Goal: Task Accomplishment & Management: Use online tool/utility

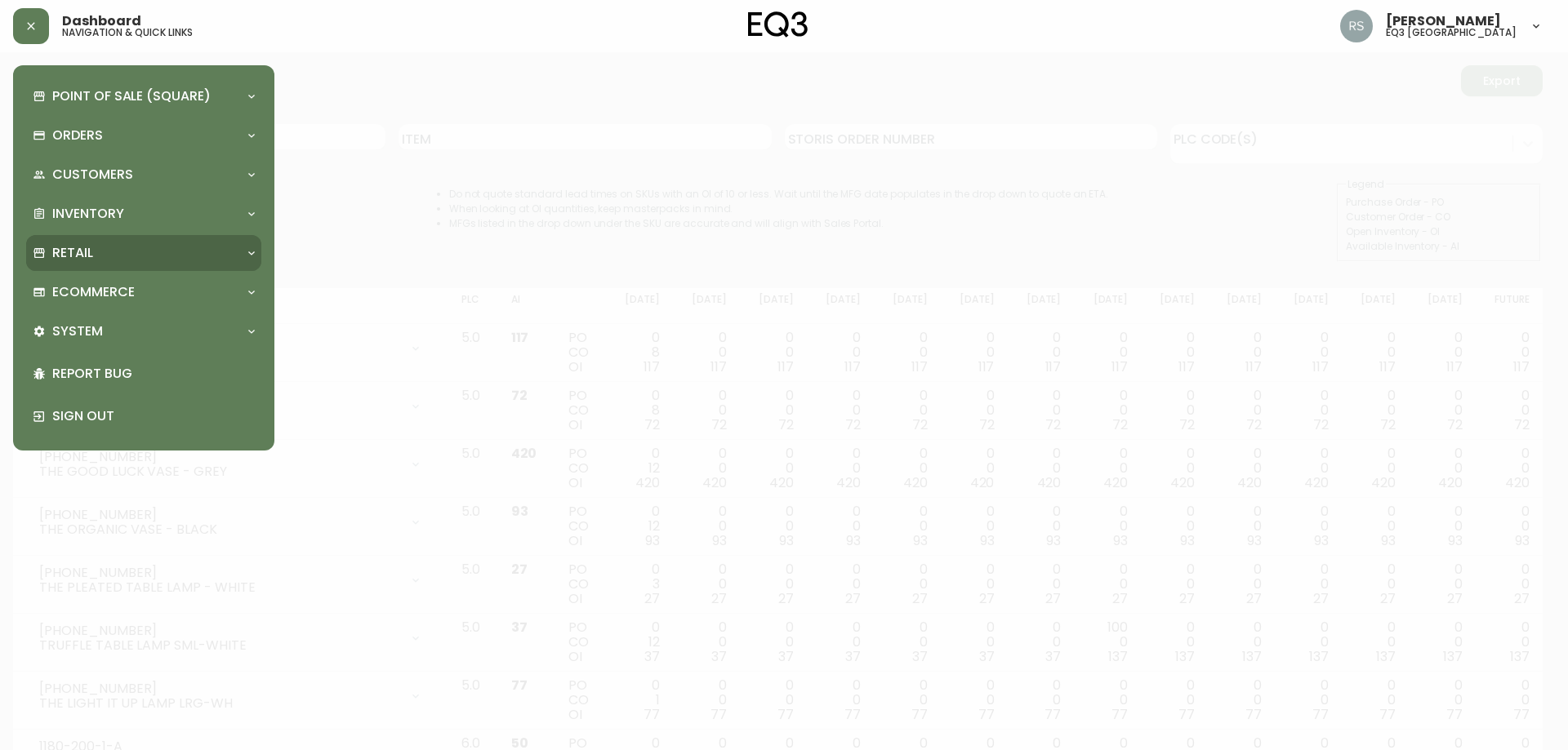
click at [81, 265] on div "Retail" at bounding box center [143, 253] width 235 height 36
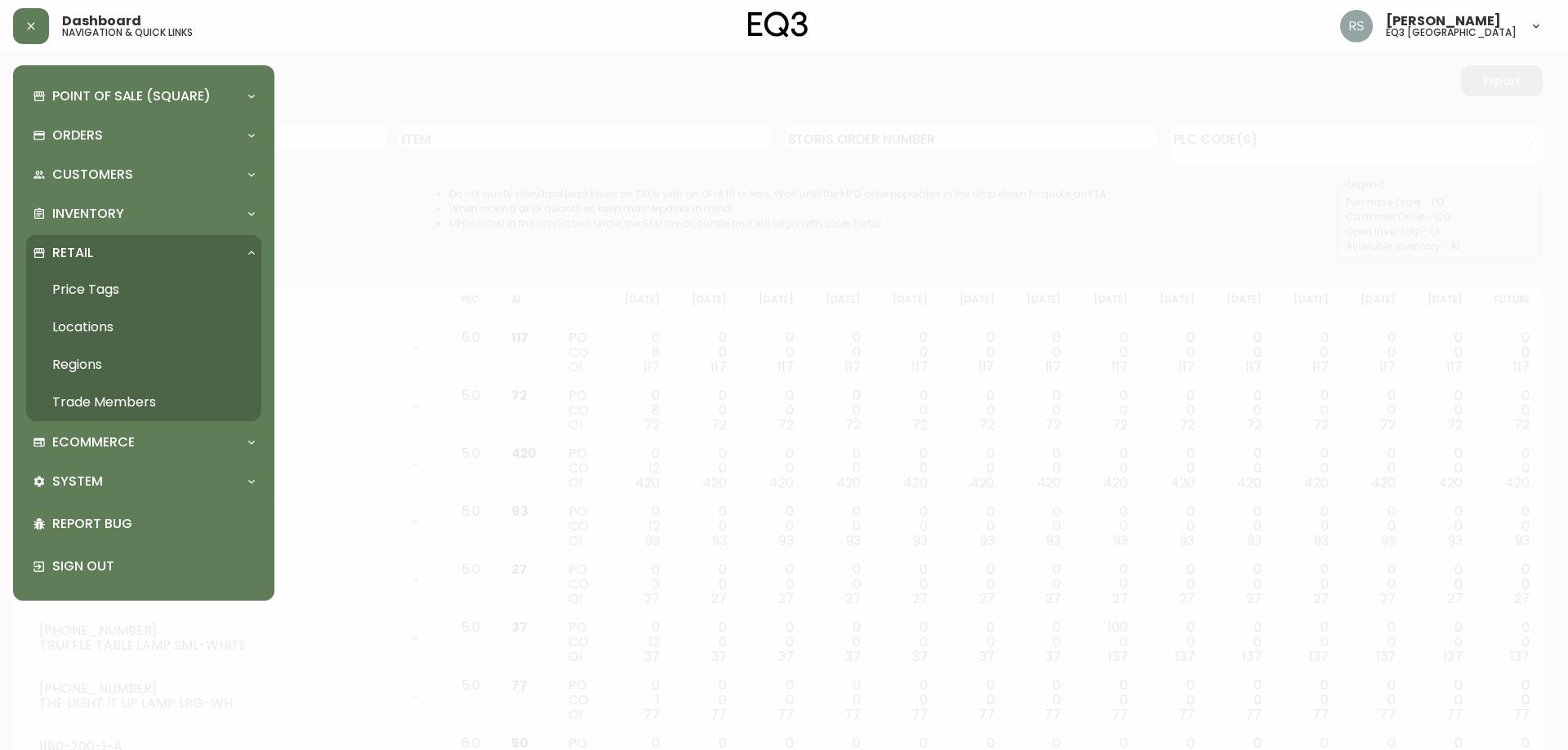
click at [114, 284] on link "Price Tags" at bounding box center [143, 289] width 235 height 37
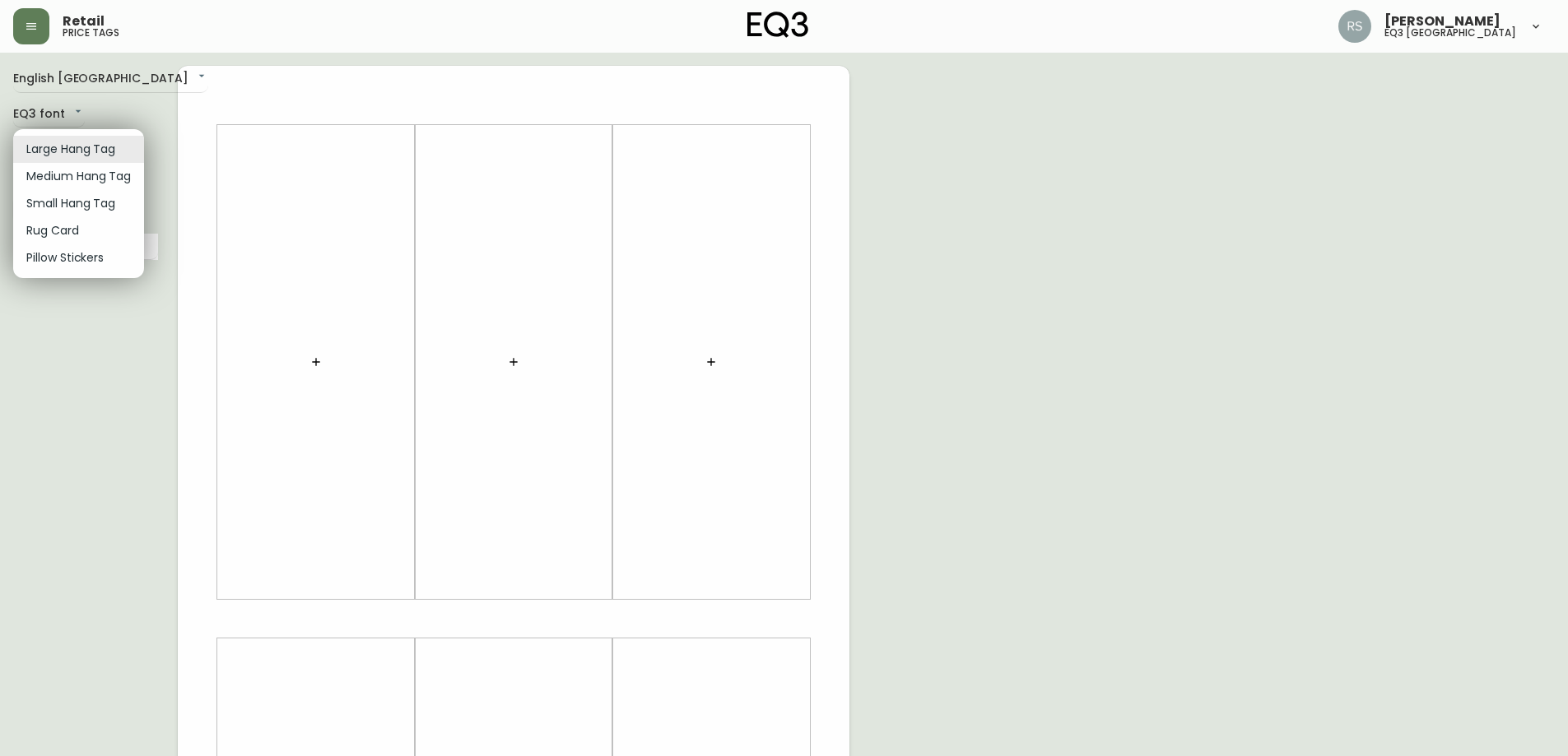
click at [85, 150] on body "Retail price tags [PERSON_NAME] eq3 [GEOGRAPHIC_DATA] English [GEOGRAPHIC_DATA]…" at bounding box center [784, 586] width 1568 height 1172
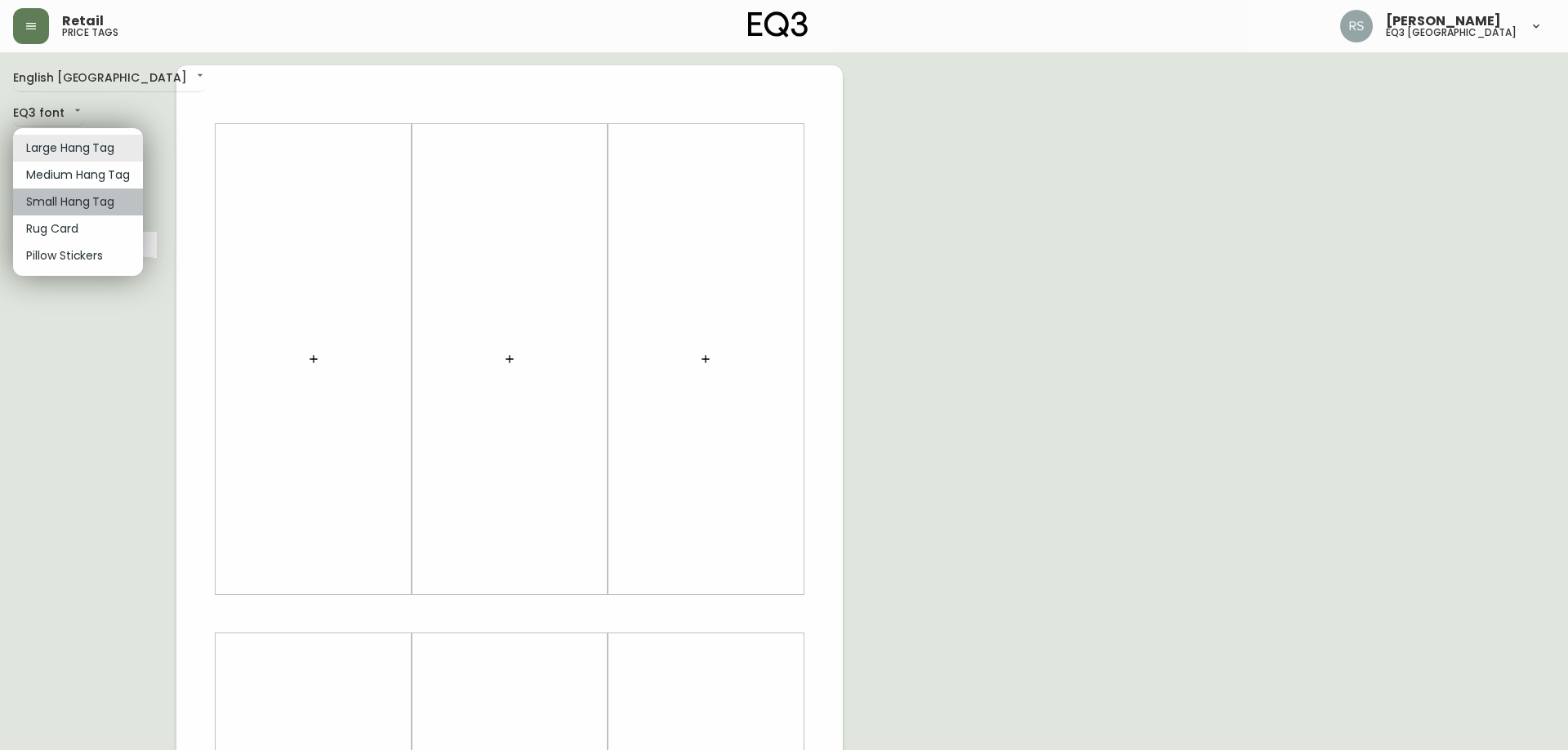
click at [90, 199] on li "Small Hang Tag" at bounding box center [78, 201] width 130 height 27
type input "small"
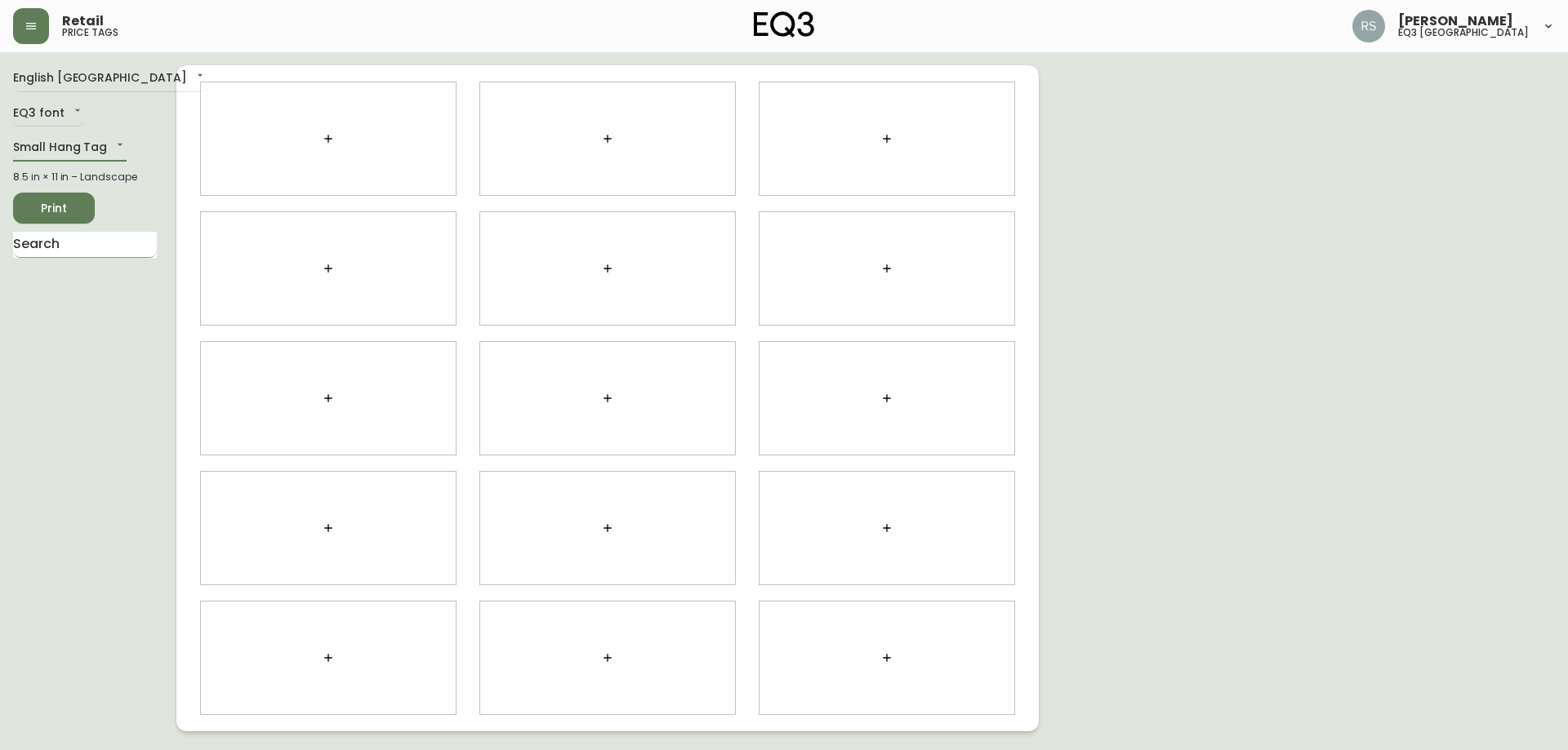
click at [57, 253] on input "text" at bounding box center [84, 245] width 143 height 26
type input "[GEOGRAPHIC_DATA]"
click at [67, 282] on li "[GEOGRAPHIC_DATA]" at bounding box center [84, 287] width 143 height 28
click at [67, 290] on li "[GEOGRAPHIC_DATA]" at bounding box center [84, 287] width 143 height 28
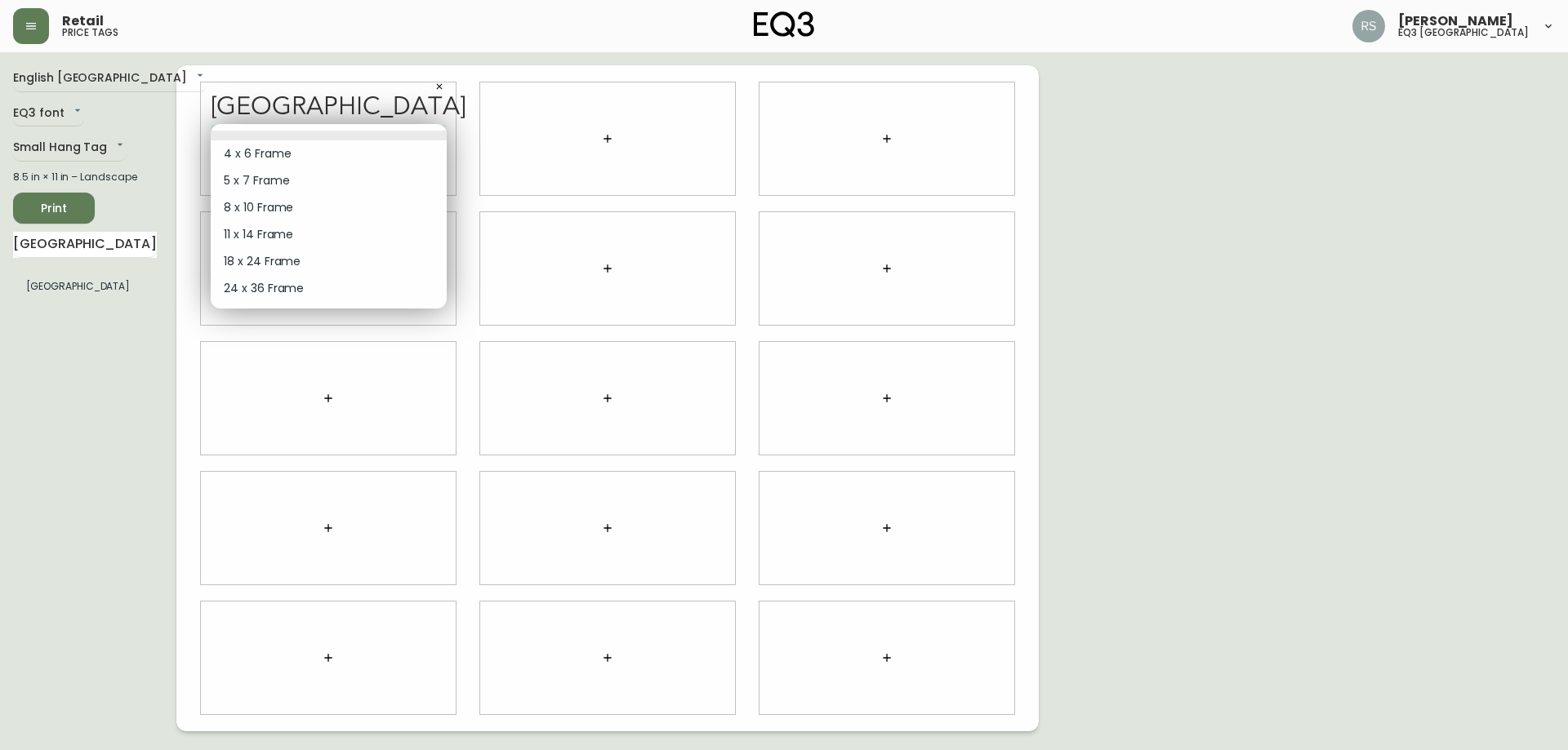
click at [437, 126] on body "Retail price tags [PERSON_NAME] eq3 [GEOGRAPHIC_DATA] English [GEOGRAPHIC_DATA]…" at bounding box center [784, 365] width 1568 height 731
click at [303, 162] on li "4 x 6 Frame" at bounding box center [329, 154] width 236 height 27
type input "0"
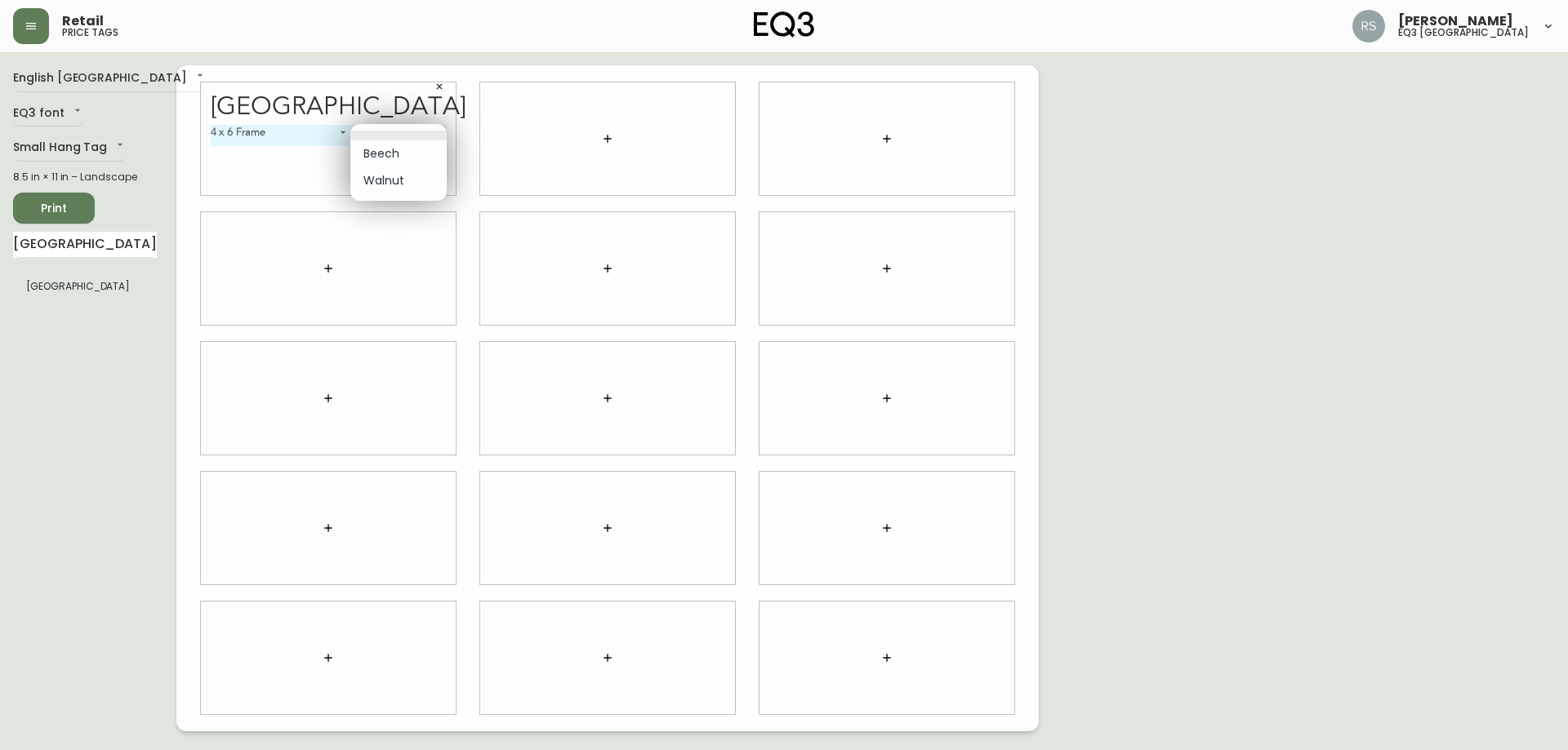
click at [440, 131] on body "Retail price tags [PERSON_NAME] eq3 [GEOGRAPHIC_DATA] English [GEOGRAPHIC_DATA]…" at bounding box center [784, 365] width 1568 height 731
click at [399, 182] on li "Walnut" at bounding box center [398, 181] width 96 height 27
type input "1"
click at [234, 223] on div at bounding box center [329, 269] width 255 height 112
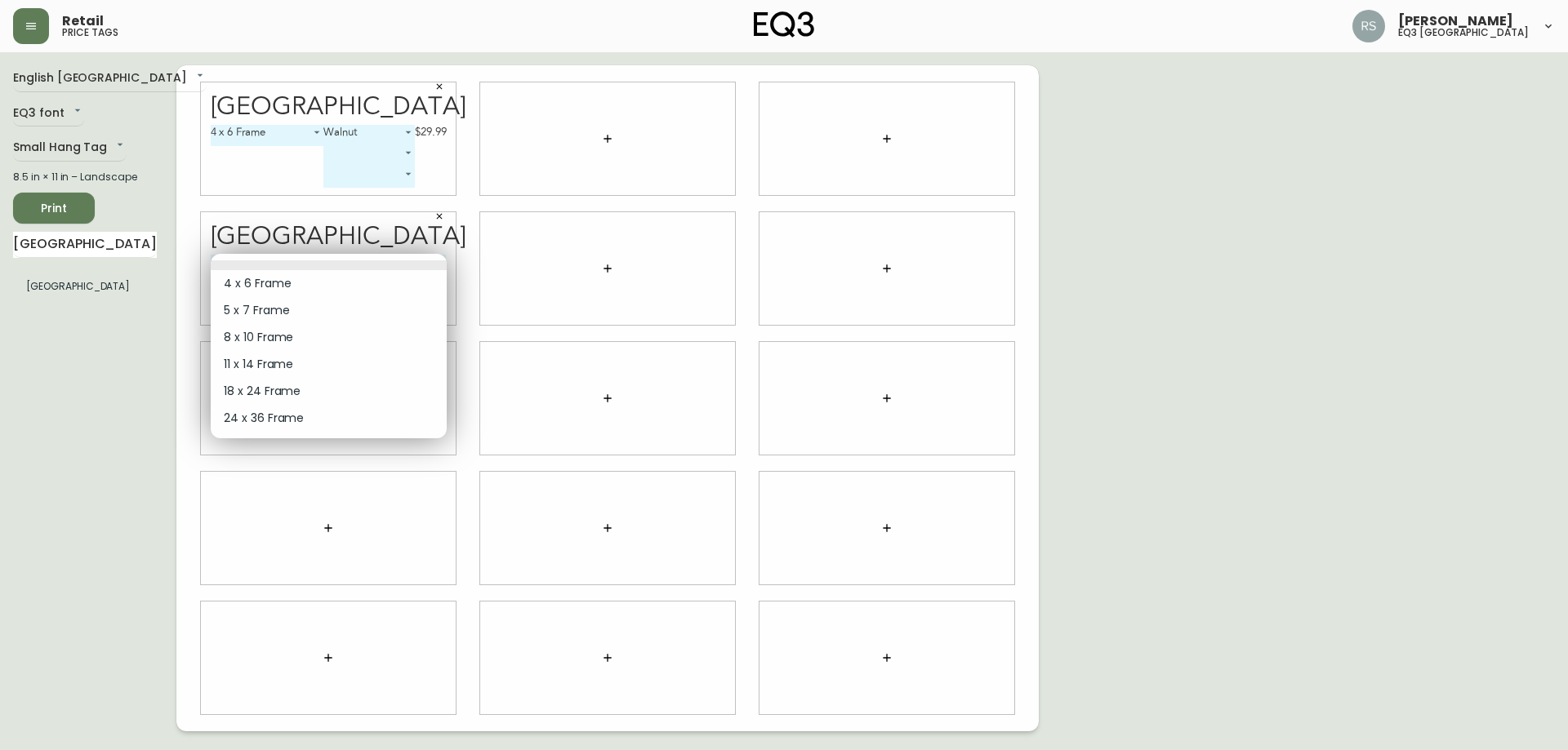
click at [438, 264] on body "Retail price tags [PERSON_NAME] eq3 [GEOGRAPHIC_DATA] English [GEOGRAPHIC_DATA]…" at bounding box center [784, 365] width 1568 height 731
click at [304, 332] on li "8 x 10 Frame" at bounding box center [329, 337] width 236 height 27
type input "2"
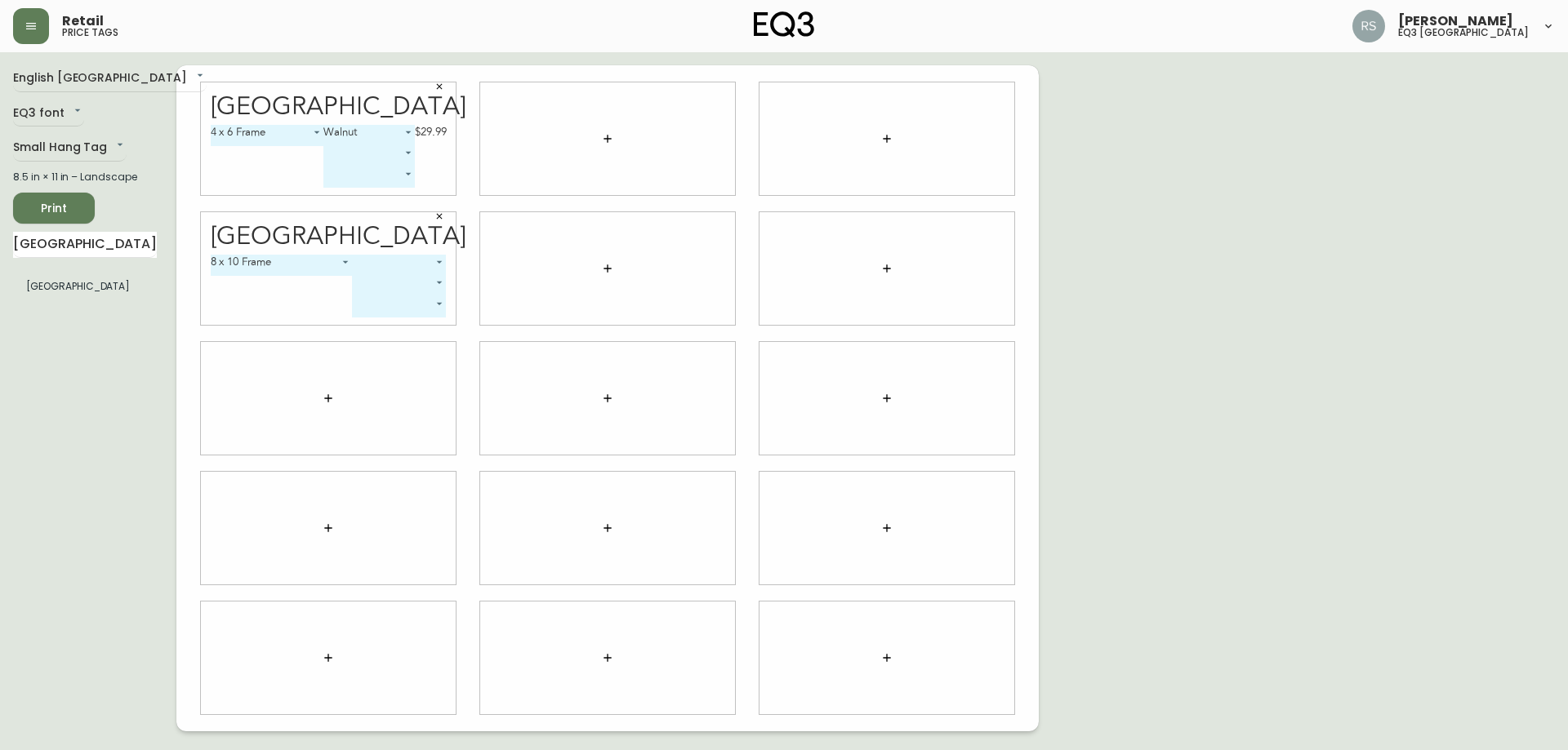
click at [428, 264] on body "Retail price tags [PERSON_NAME] eq3 [GEOGRAPHIC_DATA] English [GEOGRAPHIC_DATA]…" at bounding box center [784, 365] width 1568 height 731
click at [403, 312] on li "Walnut" at bounding box center [399, 310] width 93 height 27
type input "1"
click at [0, 257] on main "English Canada en_CA EQ3 font EQ3 Small Hang Tag small 8.5 in × 11 in – Landsca…" at bounding box center [784, 391] width 1568 height 679
type input "LED BUL"
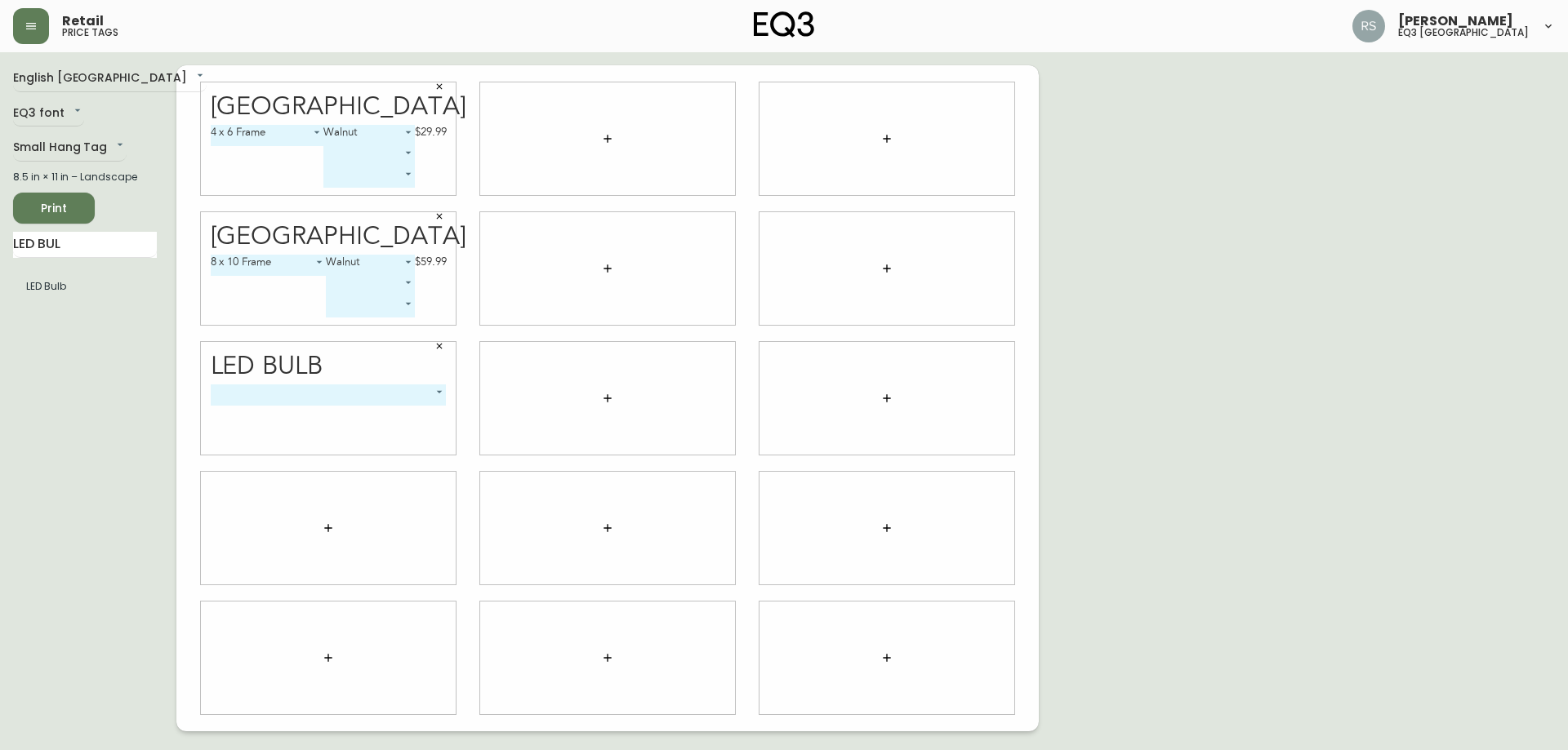
click at [443, 396] on body "Retail price tags [PERSON_NAME] eq3 [GEOGRAPHIC_DATA] English [GEOGRAPHIC_DATA]…" at bounding box center [784, 365] width 1568 height 731
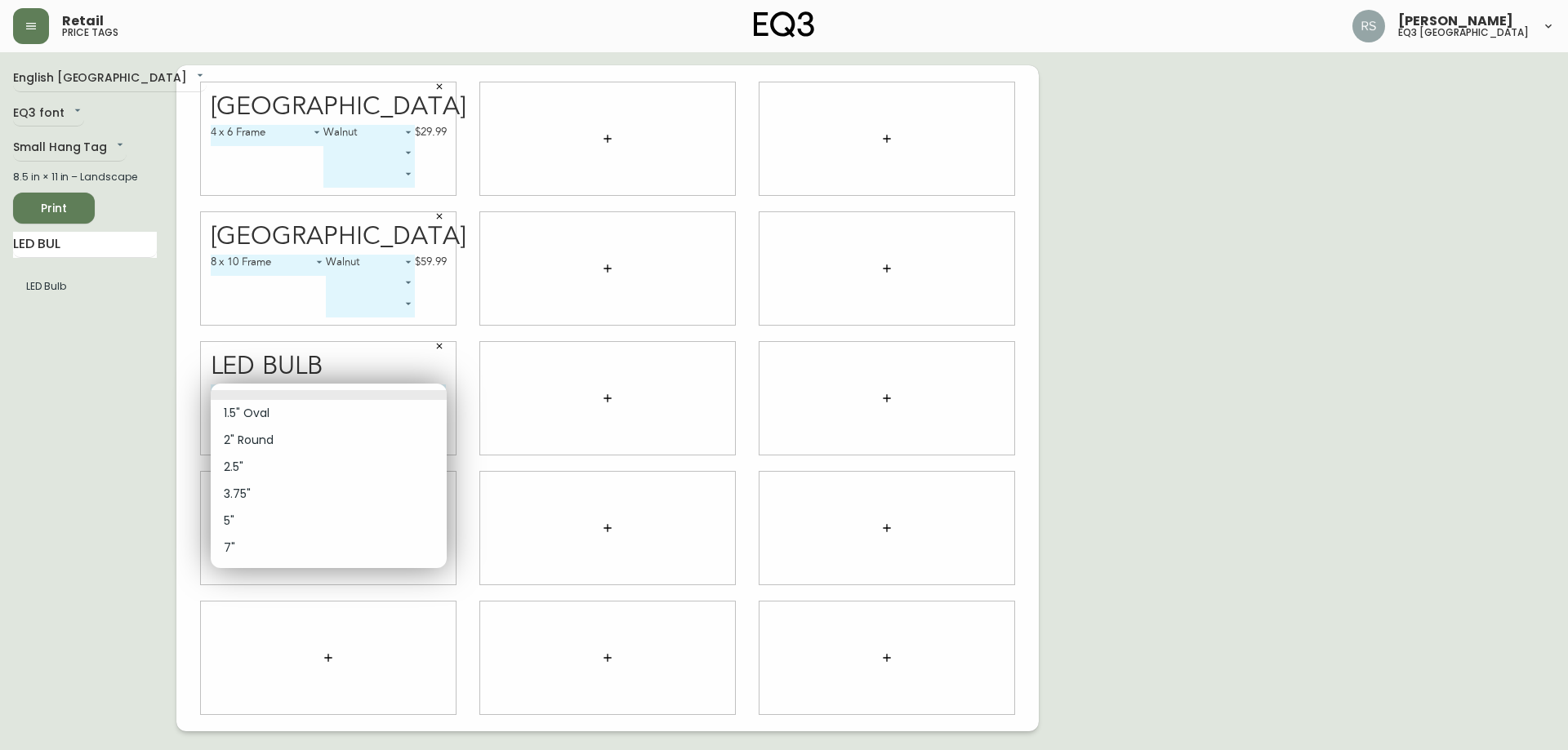
click at [265, 487] on li "3.75"" at bounding box center [329, 494] width 236 height 27
type input "3"
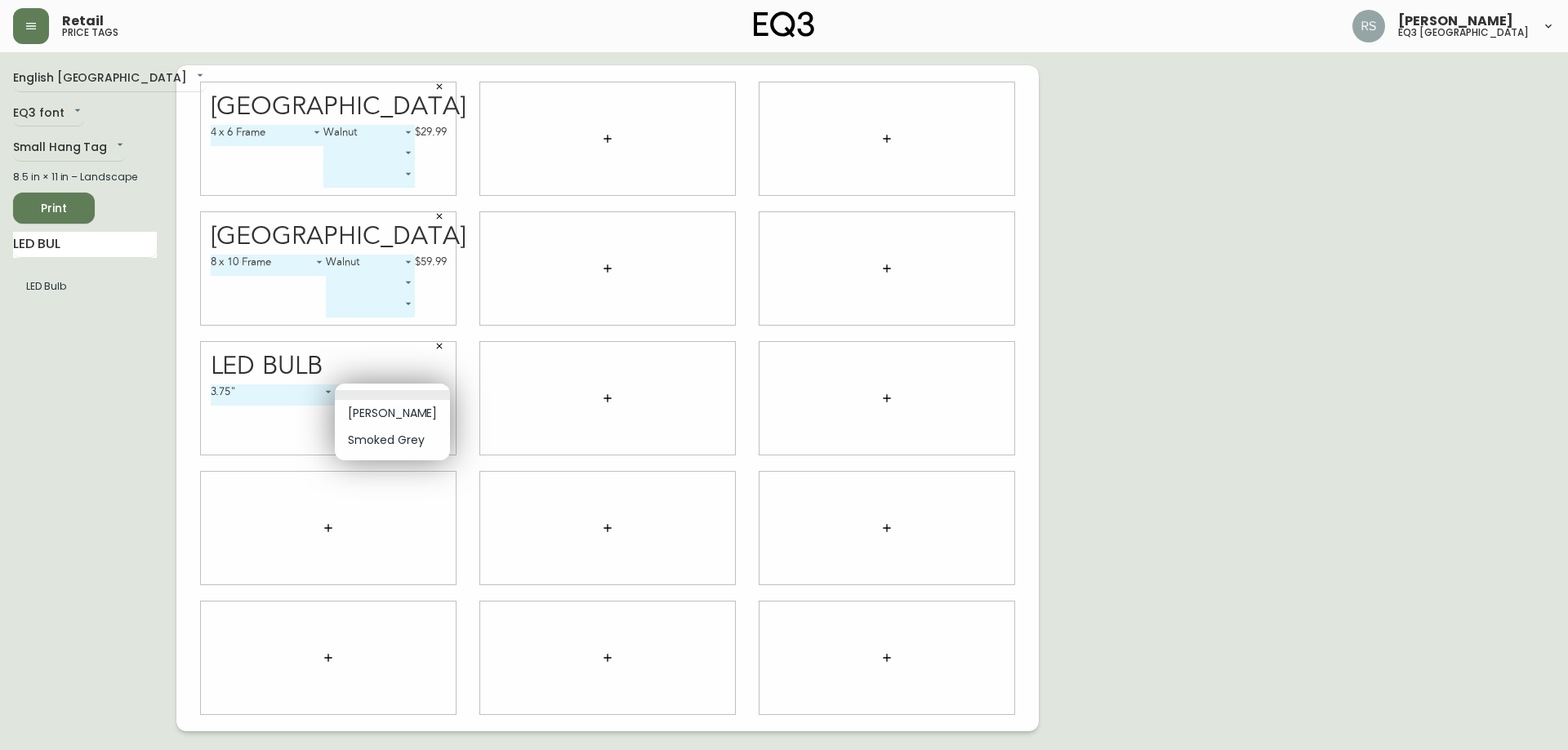
click at [402, 393] on body "Retail price tags [PERSON_NAME] eq3 [GEOGRAPHIC_DATA] English [GEOGRAPHIC_DATA]…" at bounding box center [784, 365] width 1568 height 731
click at [399, 411] on li "[PERSON_NAME]" at bounding box center [392, 413] width 115 height 27
type input "0"
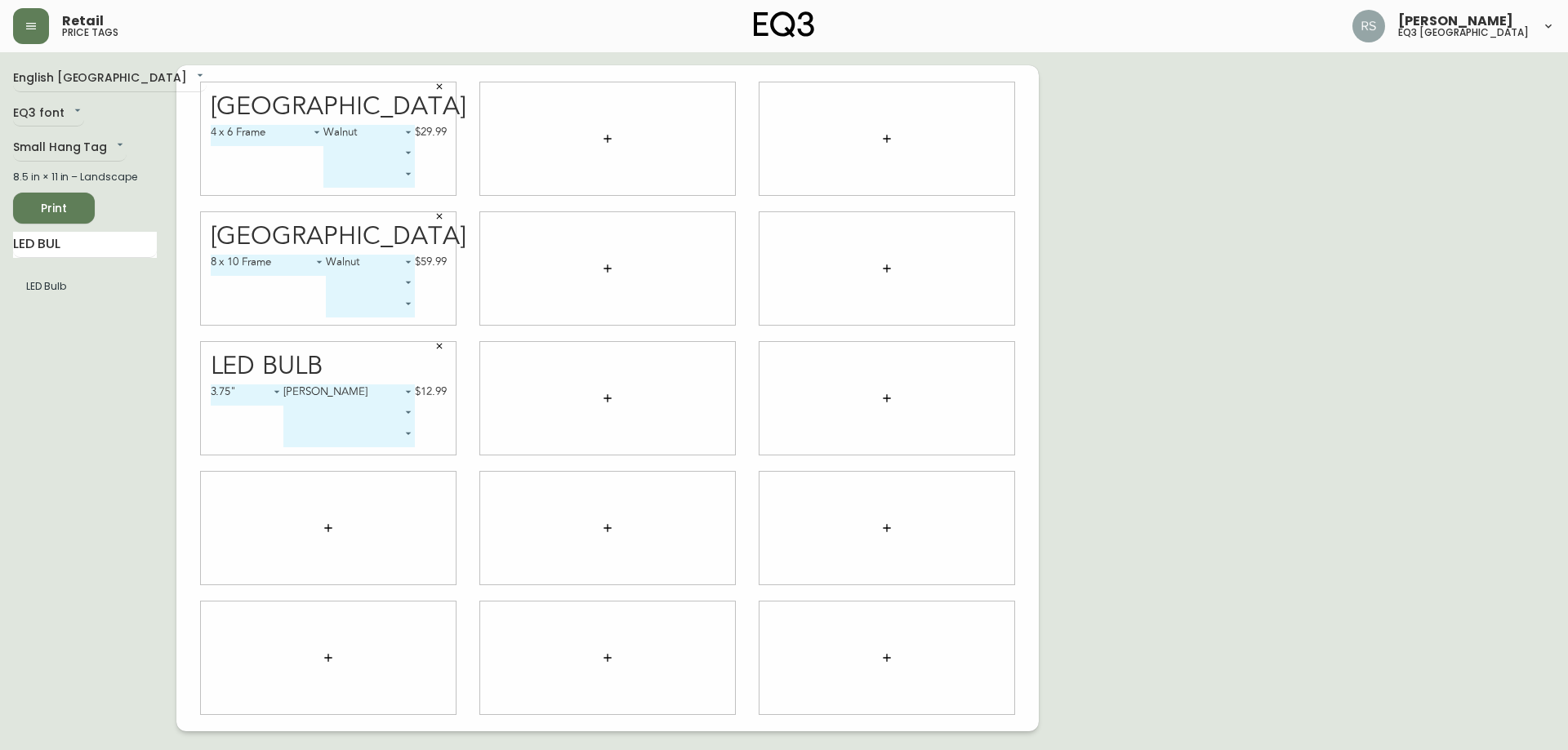
click at [387, 413] on body "Retail price tags [PERSON_NAME] eq3 [GEOGRAPHIC_DATA] English [GEOGRAPHIC_DATA]…" at bounding box center [784, 365] width 1568 height 731
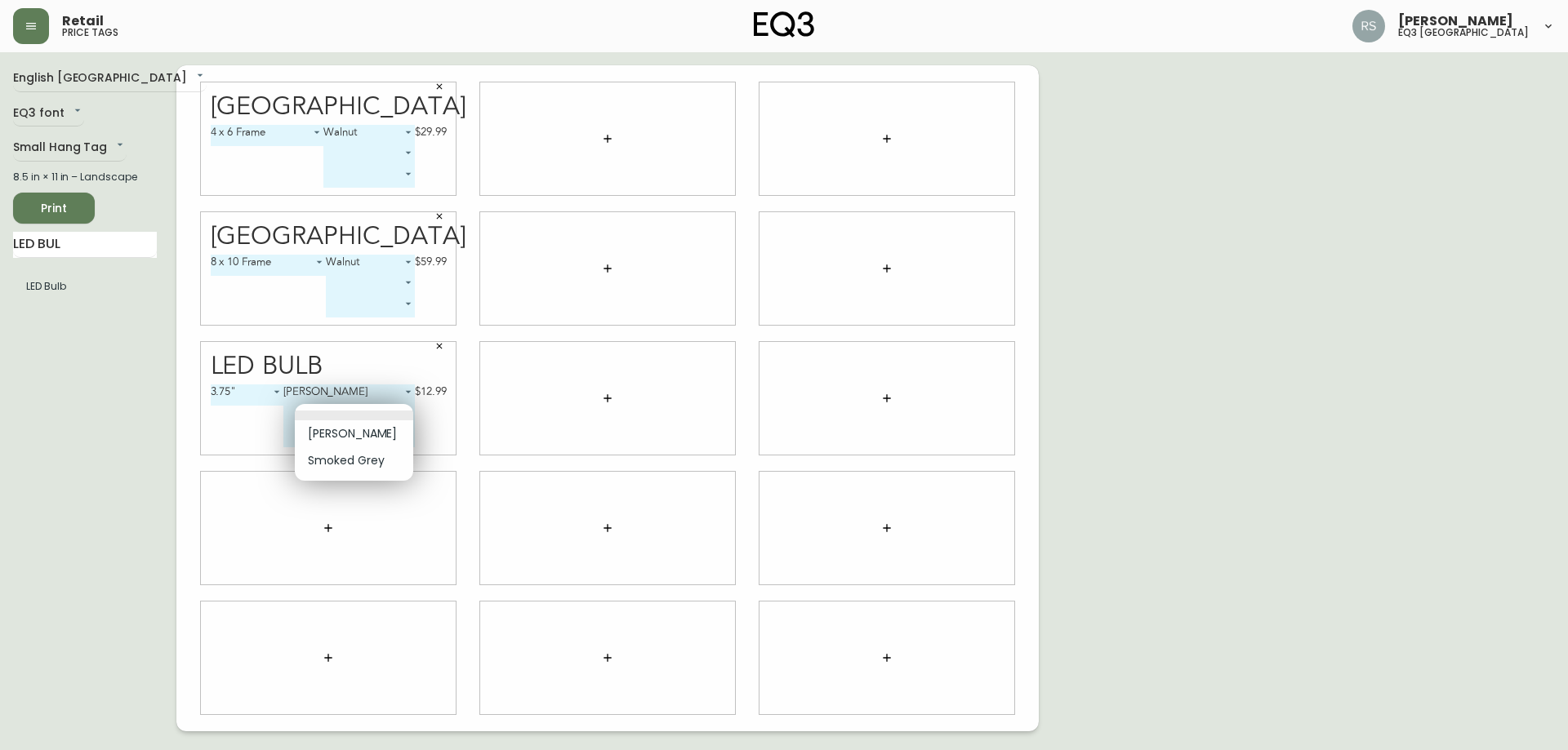
click at [345, 456] on li "Smoked Grey" at bounding box center [354, 461] width 118 height 27
type input "1"
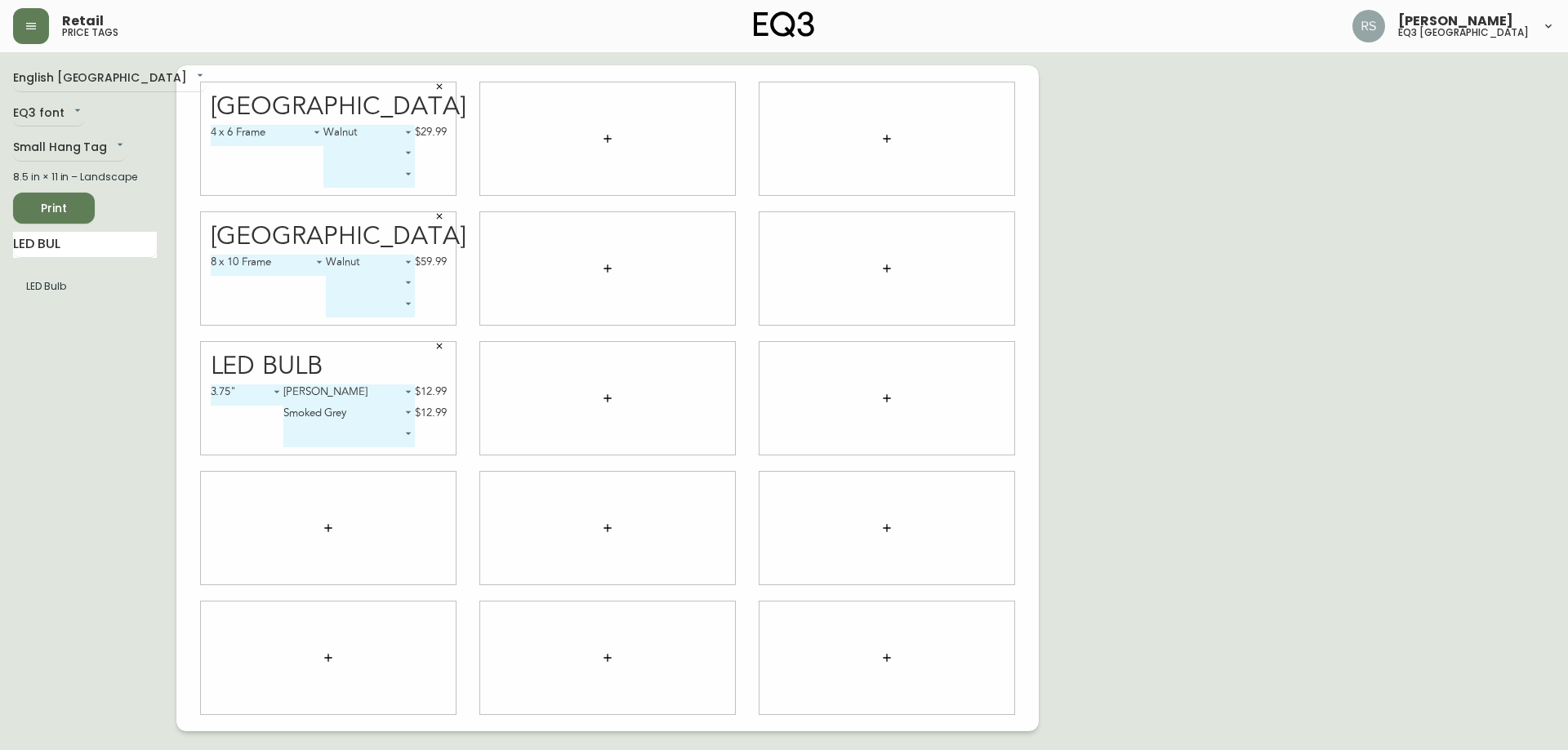
click at [154, 474] on div "English Canada en_CA EQ3 font EQ3 Small Hang Tag small 8.5 in × 11 in – Landsca…" at bounding box center [95, 399] width 163 height 667
click at [85, 430] on div "English Canada en_CA EQ3 font EQ3 Small Hang Tag small 8.5 in × 11 in – Landsca…" at bounding box center [95, 399] width 163 height 667
drag, startPoint x: 103, startPoint y: 245, endPoint x: 0, endPoint y: 312, distance: 122.9
click at [0, 312] on main "English Canada en_CA EQ3 font EQ3 Small Hang Tag small 8.5 in × 11 in – Landsca…" at bounding box center [784, 391] width 1568 height 679
type input "ORB"
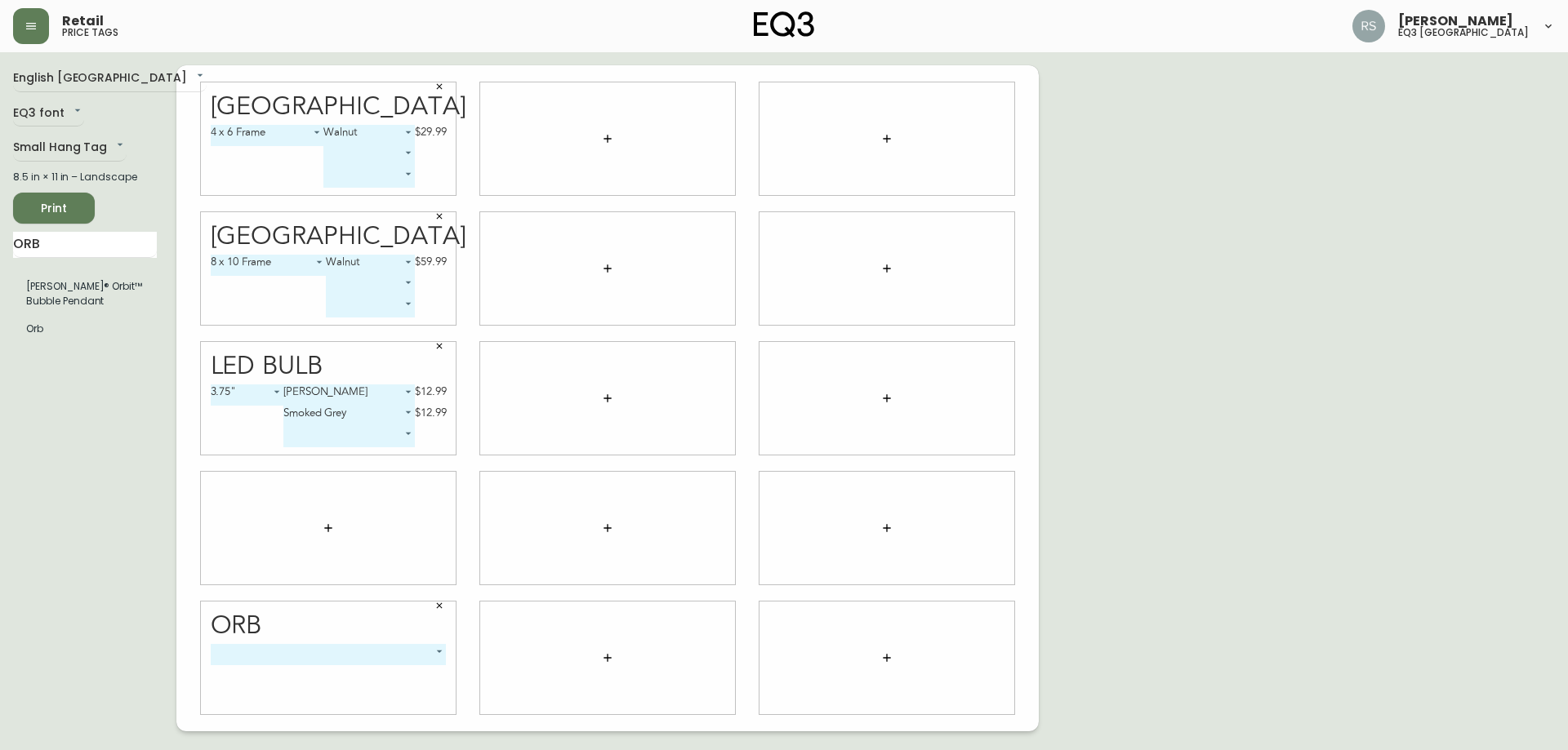
click at [435, 654] on body "Retail price tags [PERSON_NAME] eq3 [GEOGRAPHIC_DATA] English [GEOGRAPHIC_DATA]…" at bounding box center [784, 365] width 1568 height 731
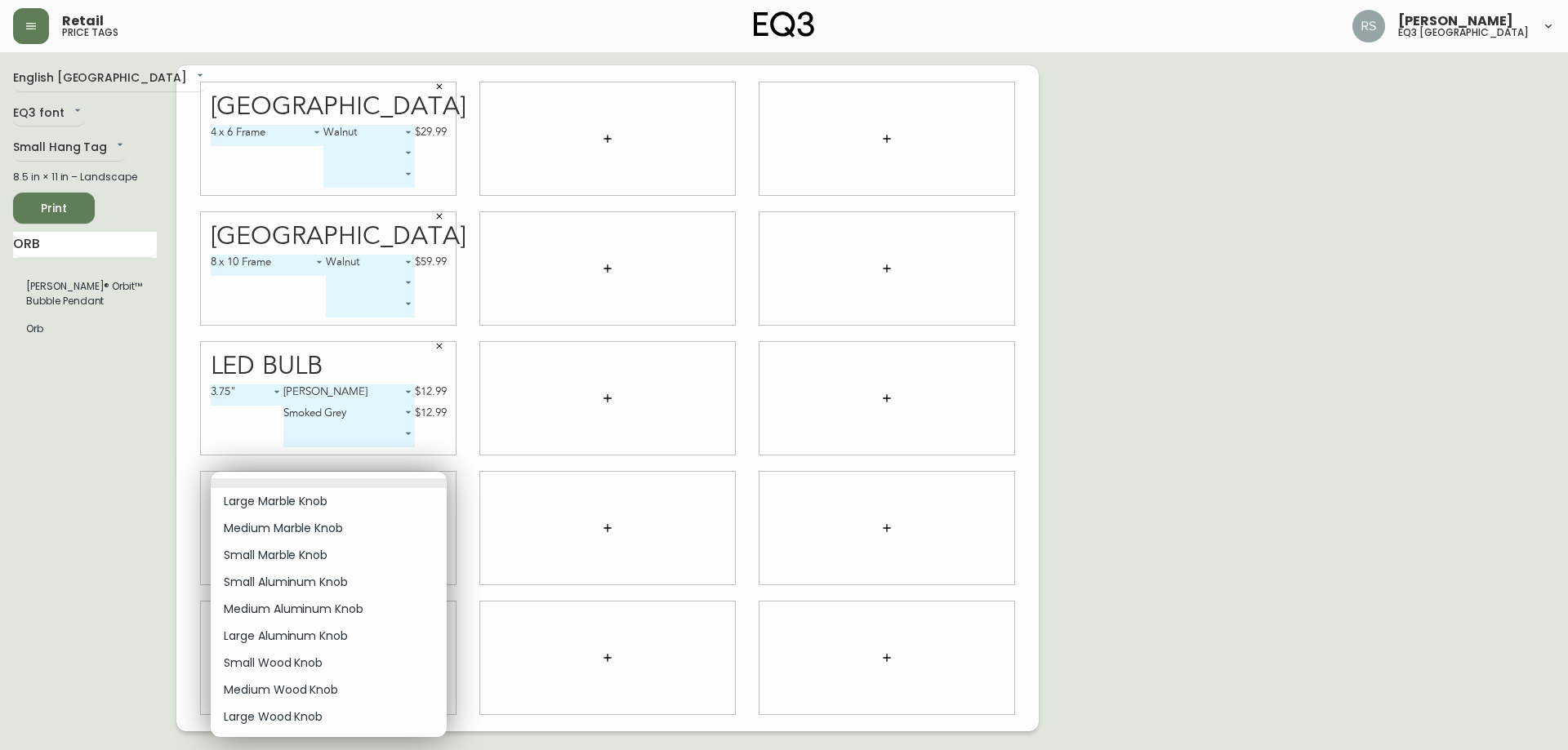
click at [293, 694] on li "Medium Wood Knob" at bounding box center [329, 690] width 236 height 27
type input "7"
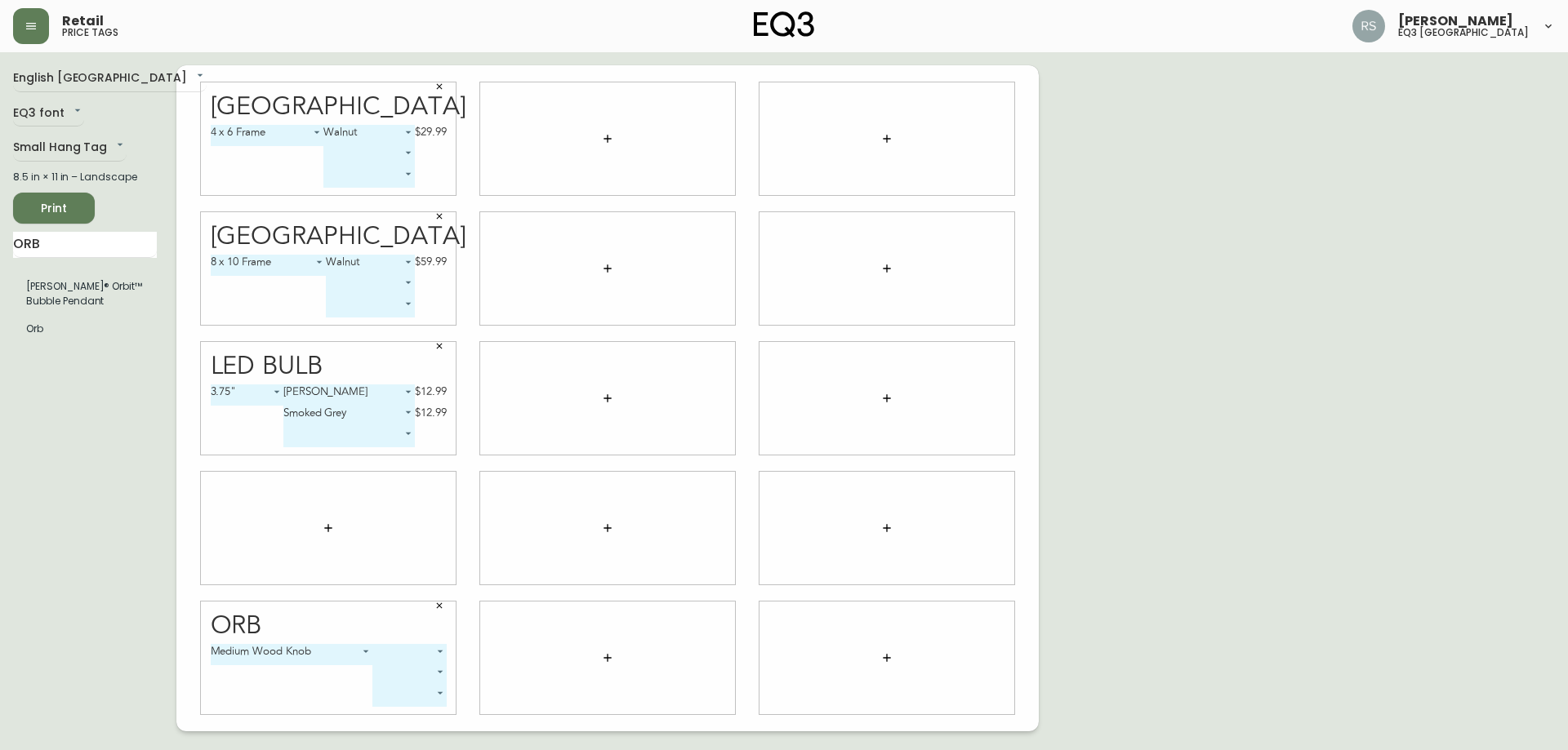
click at [433, 654] on body "Retail price tags [PERSON_NAME] eq3 [GEOGRAPHIC_DATA] English [GEOGRAPHIC_DATA]…" at bounding box center [784, 365] width 1568 height 731
click at [426, 669] on li "Beech" at bounding box center [409, 673] width 73 height 27
type input "0"
click at [401, 674] on body "Retail price tags [PERSON_NAME] eq3 [GEOGRAPHIC_DATA] English [GEOGRAPHIC_DATA]…" at bounding box center [784, 365] width 1568 height 731
click at [367, 715] on li "Walnut" at bounding box center [381, 717] width 67 height 27
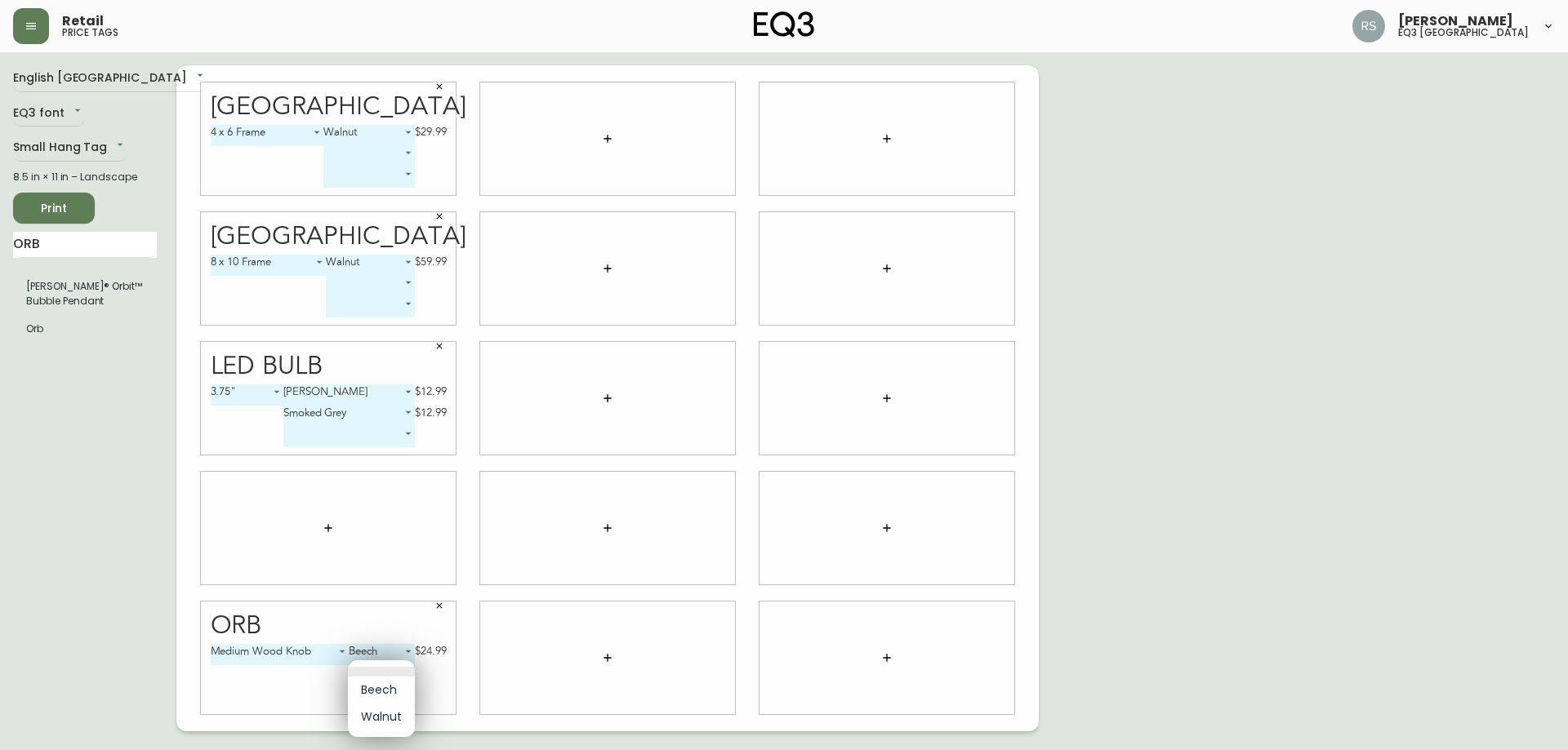
type input "1"
click at [1174, 506] on div "English Canada en_CA EQ3 font EQ3 Small Hang Tag small 8.5 in × 11 in – Landsca…" at bounding box center [784, 399] width 1542 height 667
click at [51, 201] on span "Print" at bounding box center [53, 209] width 55 height 21
